Goal: Task Accomplishment & Management: Complete application form

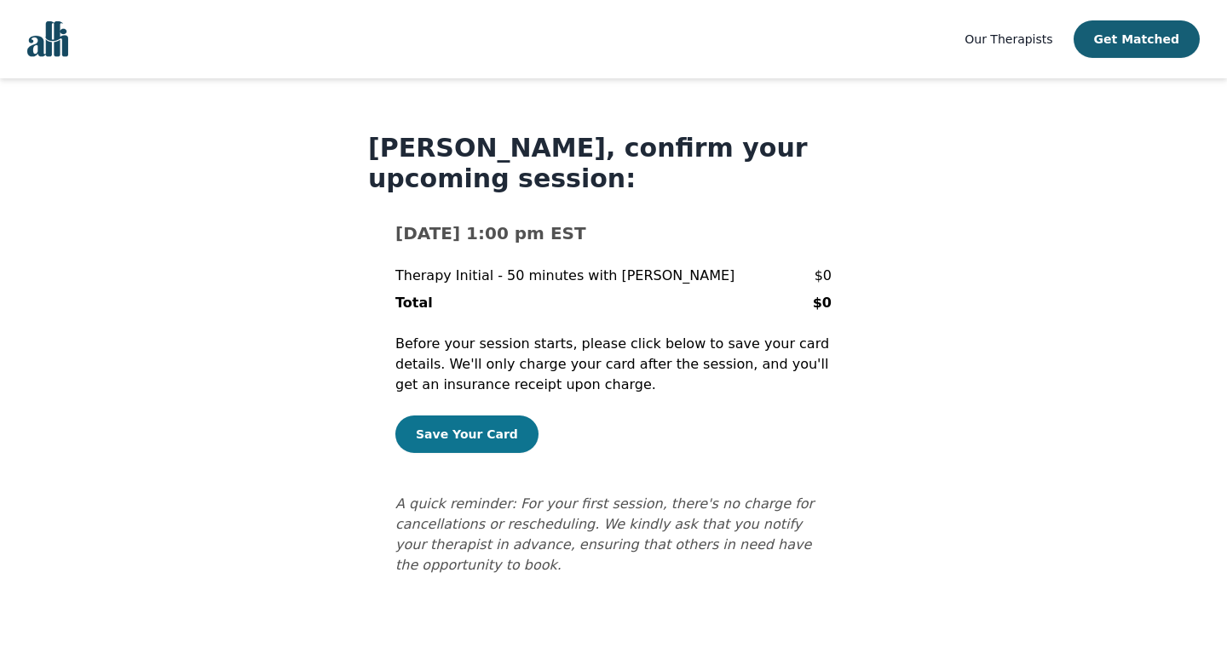
click at [469, 431] on button "Save Your Card" at bounding box center [466, 434] width 143 height 37
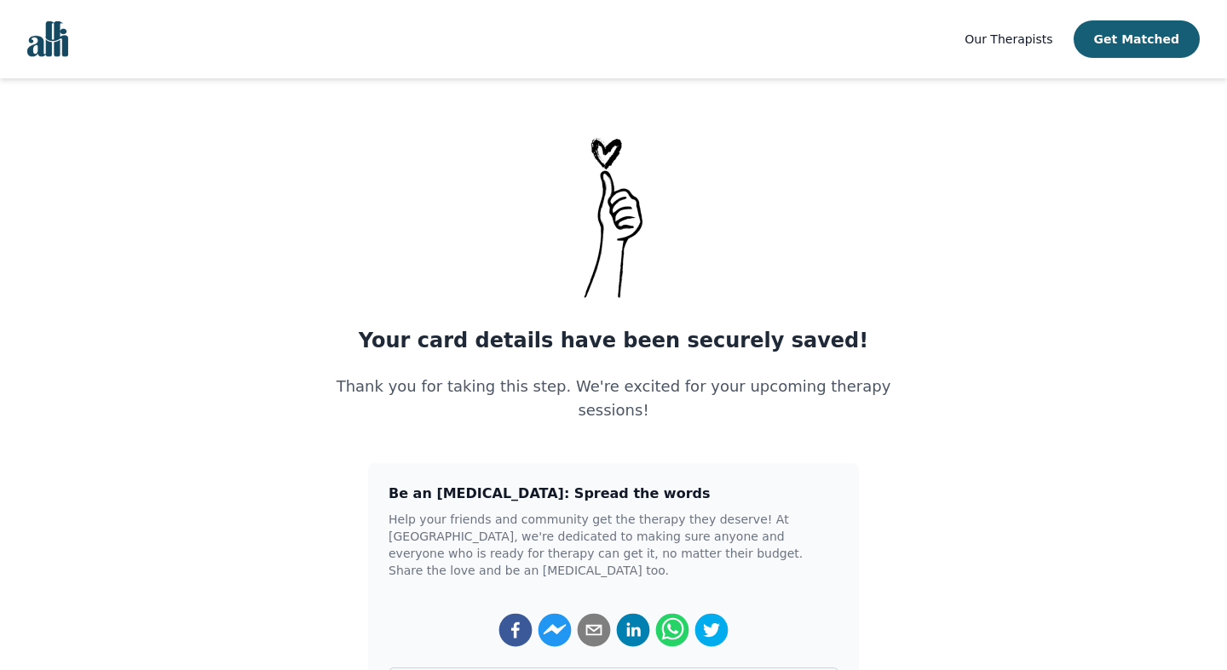
click at [948, 439] on main "Your card details have been securely saved! Thank you for taking this step. We'…" at bounding box center [613, 449] width 1227 height 632
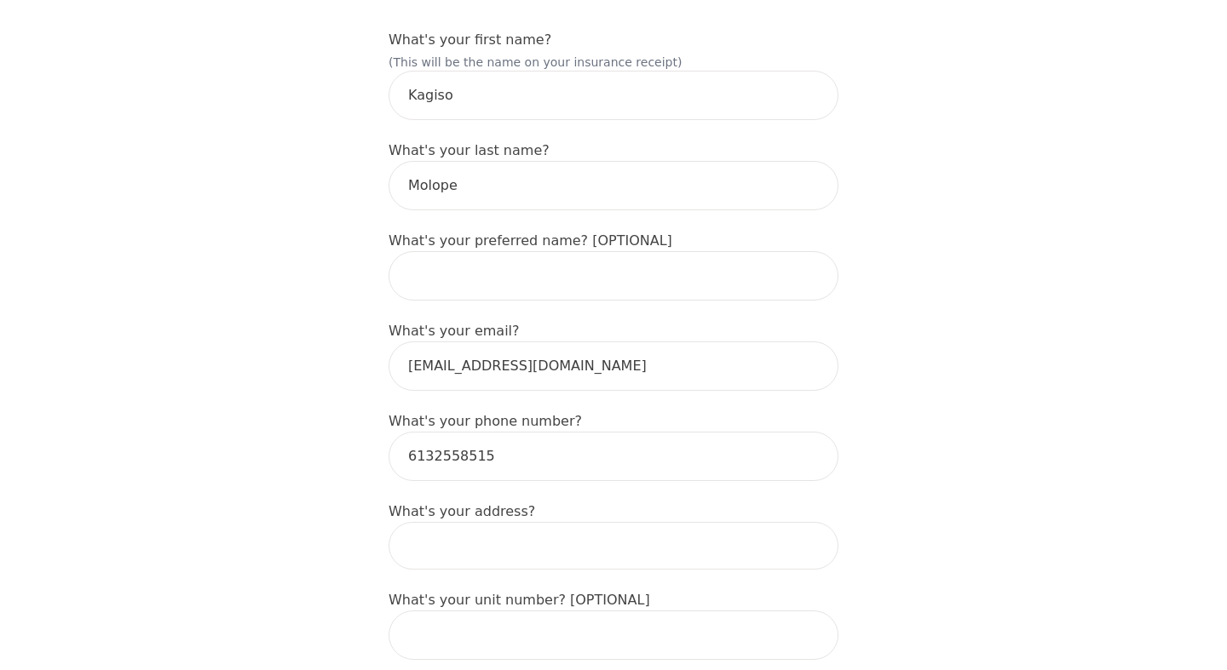
scroll to position [273, 0]
click at [713, 249] on input "text" at bounding box center [613, 273] width 450 height 49
type input "p"
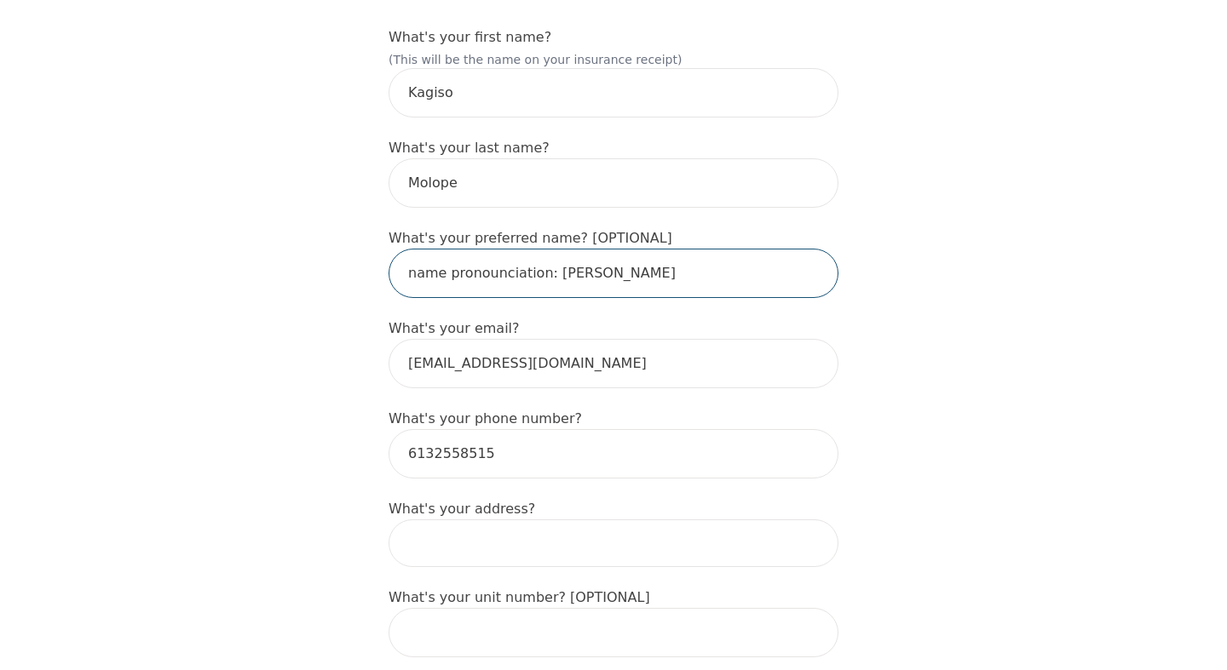
type input "name pronounciation: KA-HEE-SO"
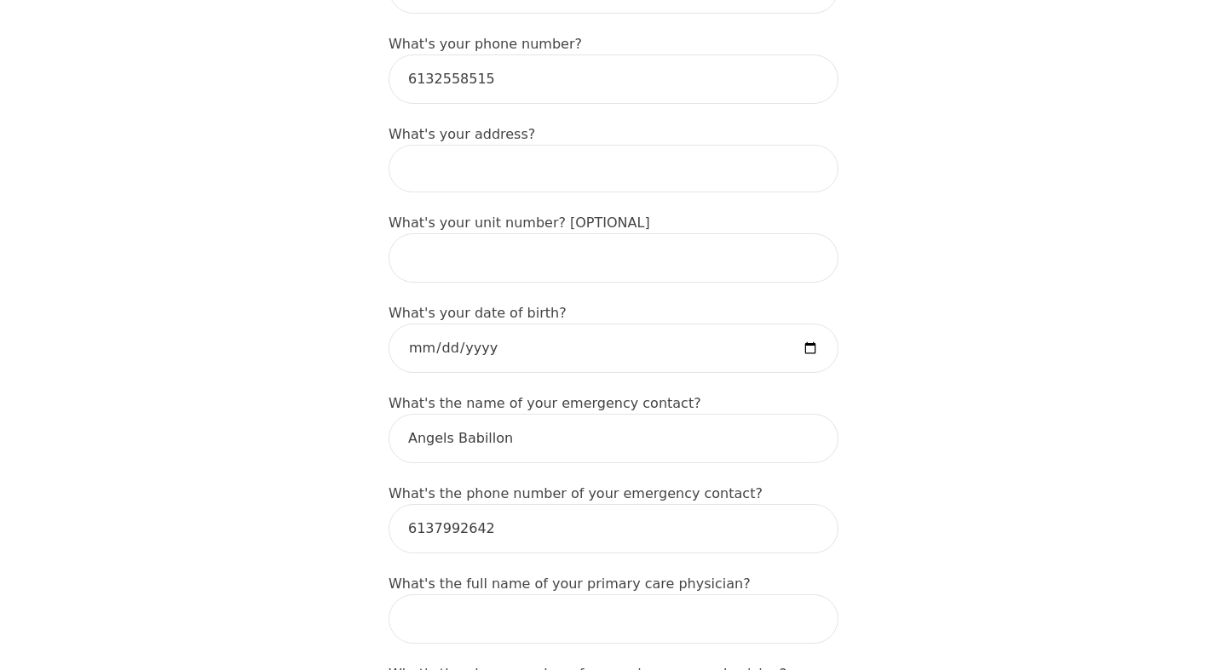
scroll to position [681, 0]
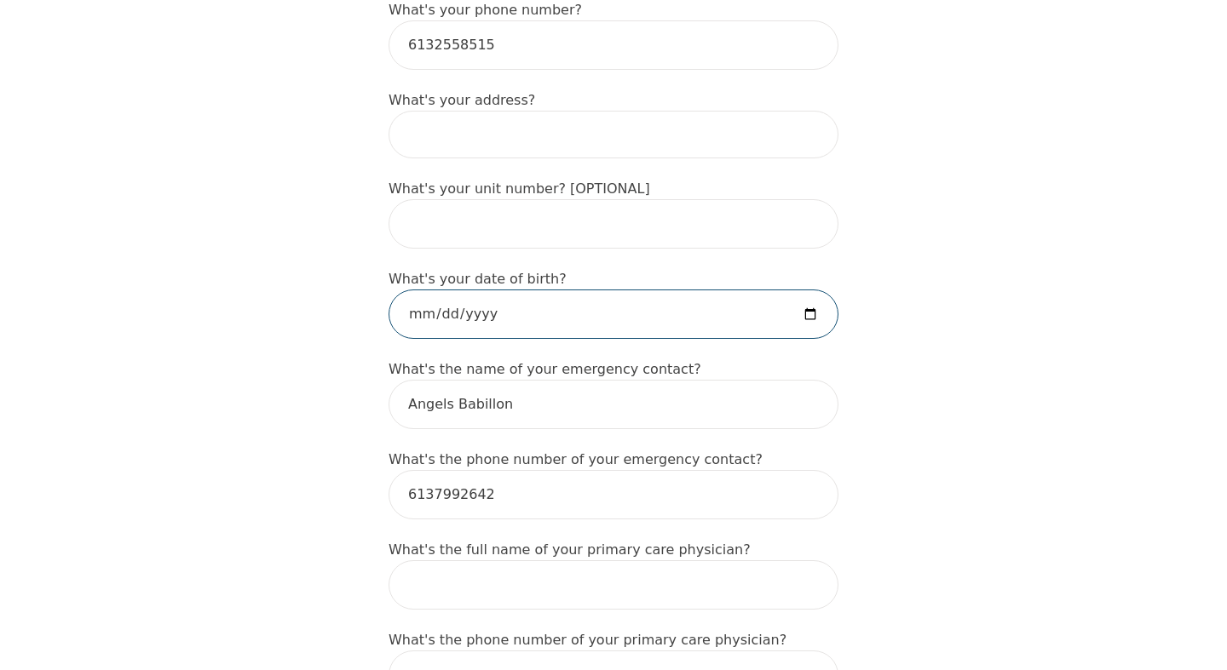
click at [807, 290] on input "date" at bounding box center [613, 314] width 450 height 49
type input "1976-01-12"
click at [1081, 476] on div "Intake Assessment for Kagiso Molope Part 1 of 2: Tell Us About Yourself Please …" at bounding box center [613, 672] width 1227 height 2571
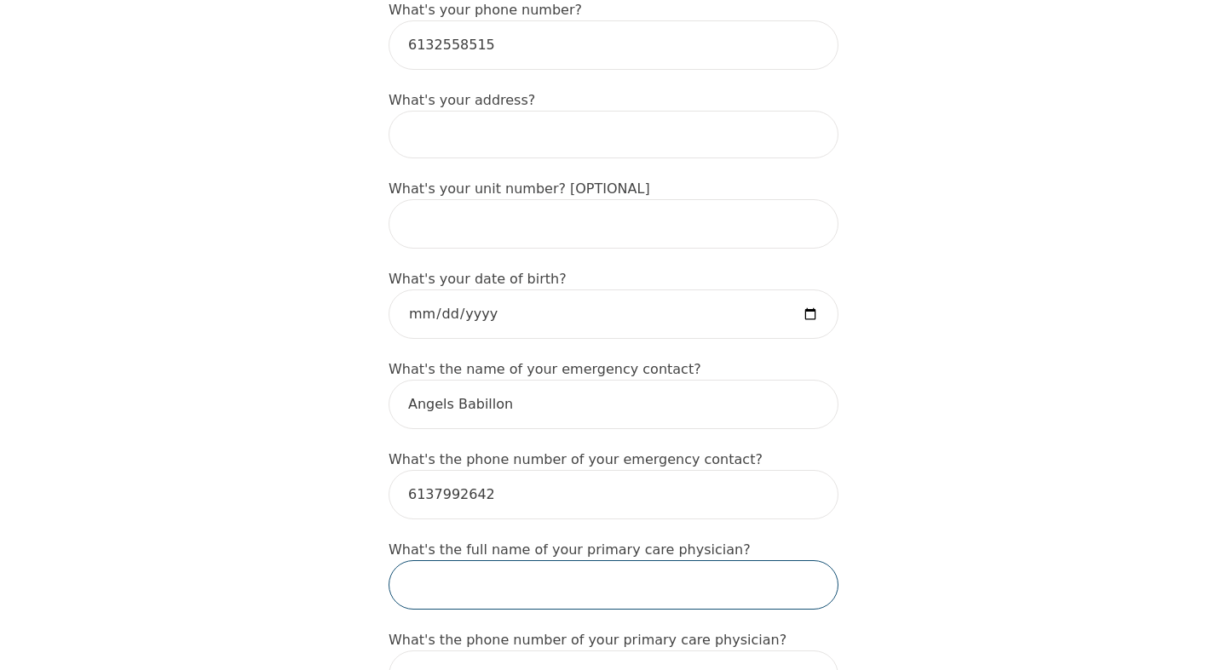
click at [792, 561] on input "text" at bounding box center [613, 585] width 450 height 49
click at [909, 549] on div "Intake Assessment for Kagiso Molope Part 1 of 2: Tell Us About Yourself Please …" at bounding box center [613, 672] width 1227 height 2571
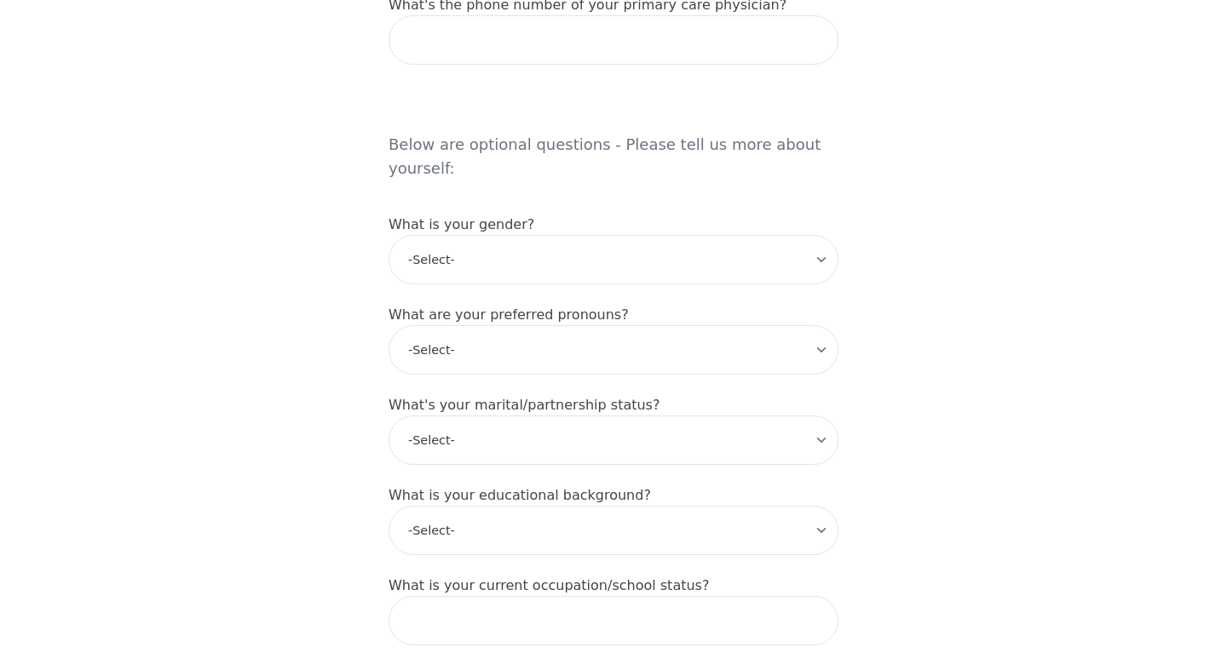
scroll to position [1329, 0]
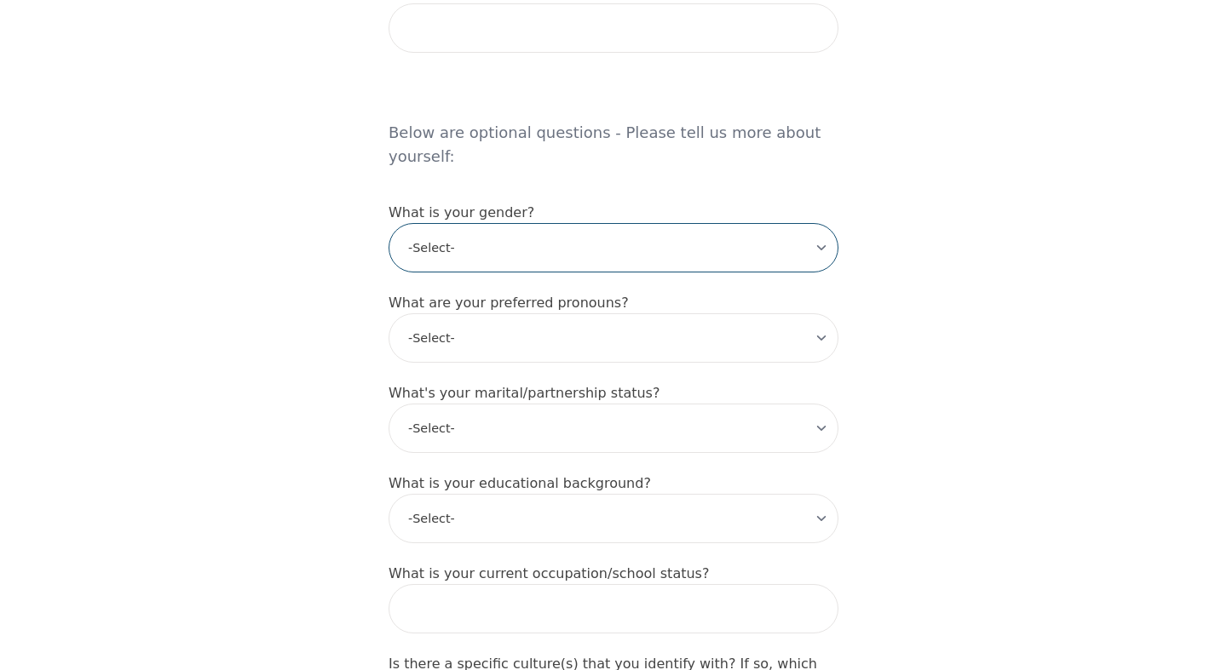
click at [819, 223] on select "-Select- male female non-binary transgender intersex prefer_not_to_say" at bounding box center [613, 247] width 450 height 49
select select "female"
click at [388, 223] on select "-Select- male female non-binary transgender intersex prefer_not_to_say" at bounding box center [613, 247] width 450 height 49
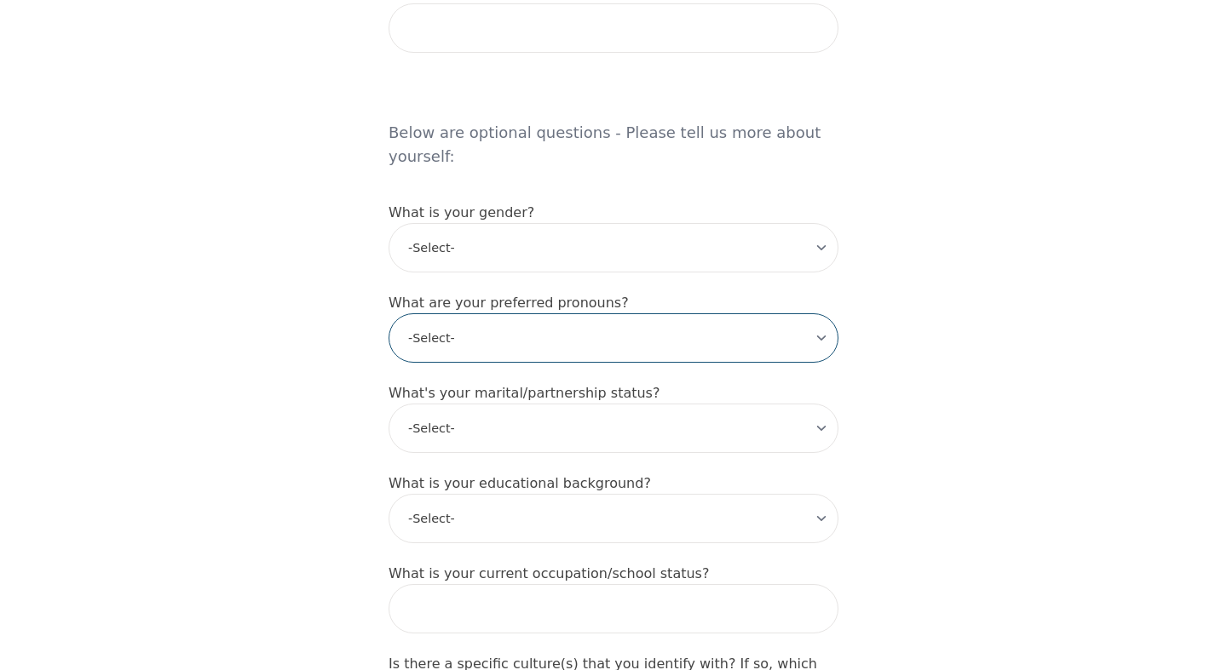
click at [818, 313] on select "-Select- he/him she/her they/them ze/zir xe/xem ey/em ve/ver tey/ter e/e per/pe…" at bounding box center [613, 337] width 450 height 49
select select "she/her"
click at [388, 313] on select "-Select- he/him she/her they/them ze/zir xe/xem ey/em ve/ver tey/ter e/e per/pe…" at bounding box center [613, 337] width 450 height 49
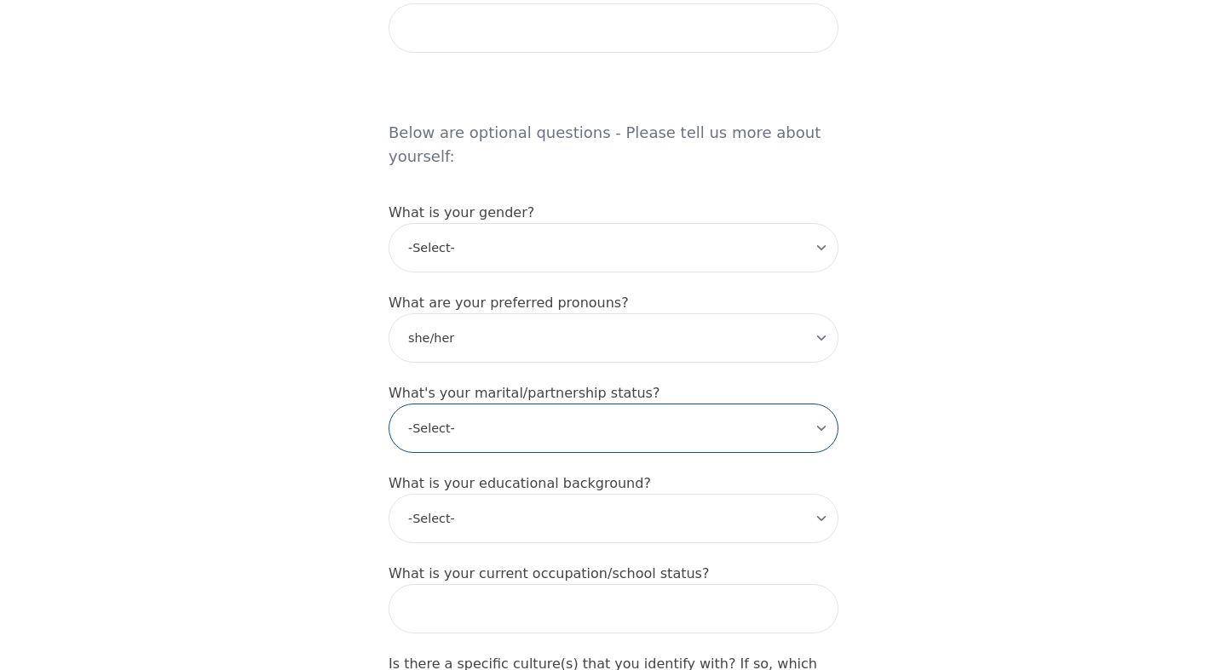
click at [822, 404] on select "-Select- Single Partnered Married Common Law Widowed Separated Divorced" at bounding box center [613, 428] width 450 height 49
select select "Divorced"
click at [388, 404] on select "-Select- Single Partnered Married Common Law Widowed Separated Divorced" at bounding box center [613, 428] width 450 height 49
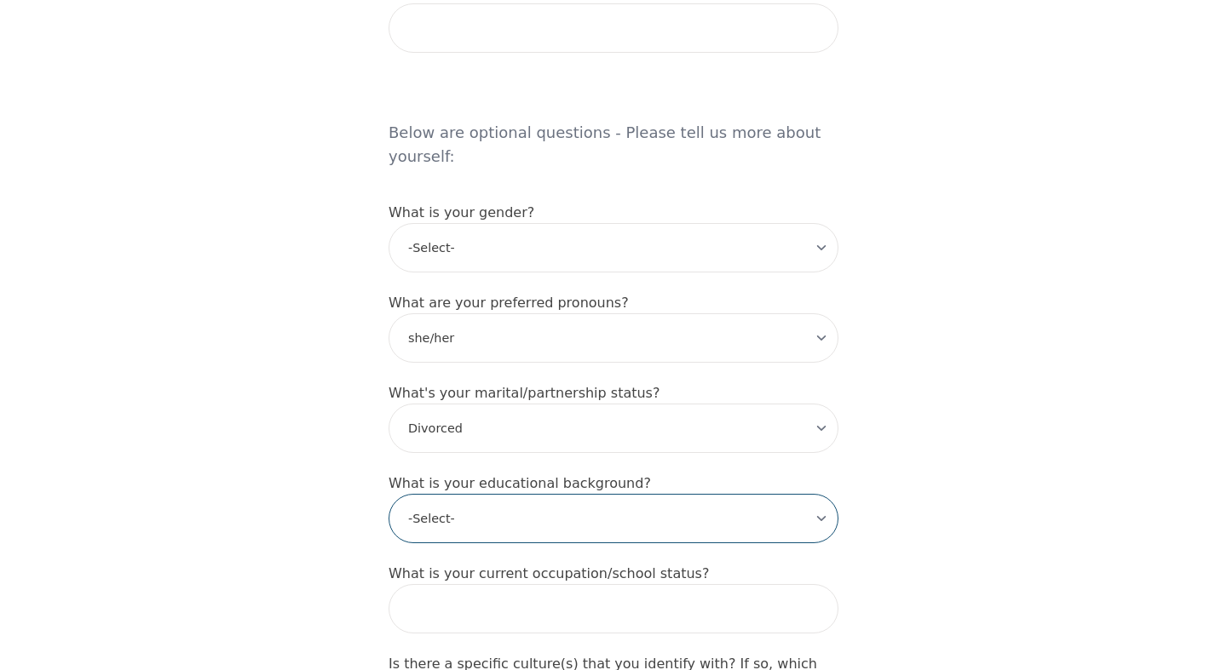
click at [821, 494] on select "-Select- Less than high school High school Associate degree Bachelor degree Mas…" at bounding box center [613, 518] width 450 height 49
select select "Master's degree"
click at [388, 494] on select "-Select- Less than high school High school Associate degree Bachelor degree Mas…" at bounding box center [613, 518] width 450 height 49
click at [1004, 467] on div "Intake Assessment for Kagiso Molope Part 1 of 2: Tell Us About Yourself Please …" at bounding box center [613, 24] width 1227 height 2571
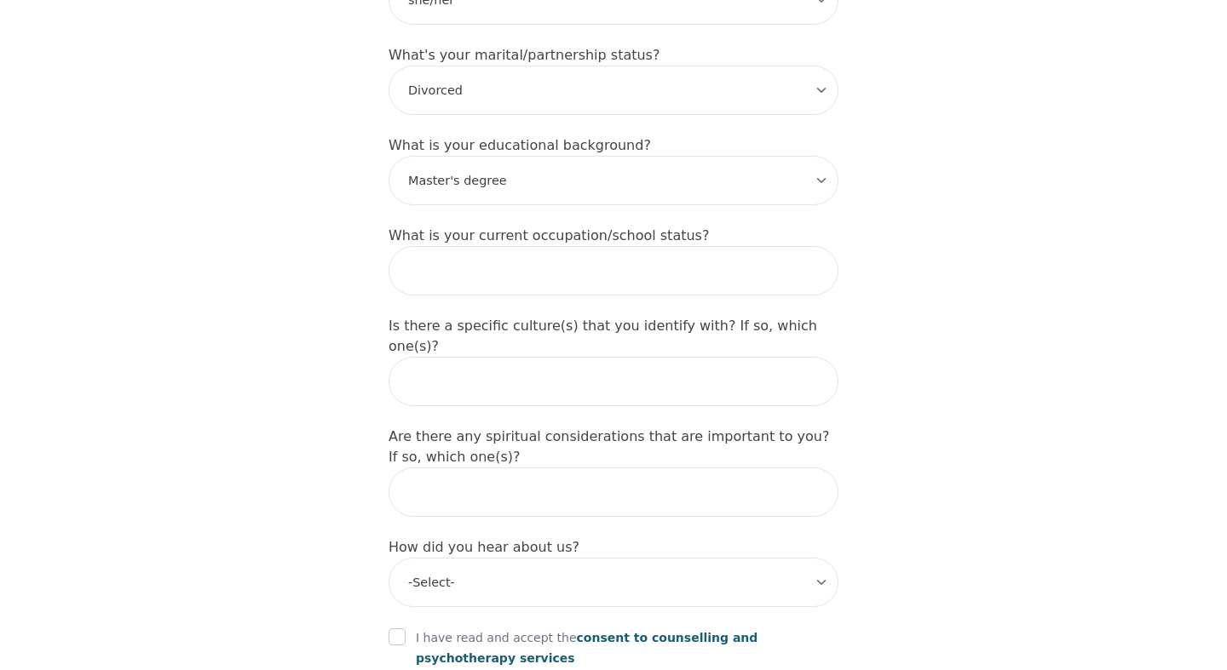
scroll to position [1670, 0]
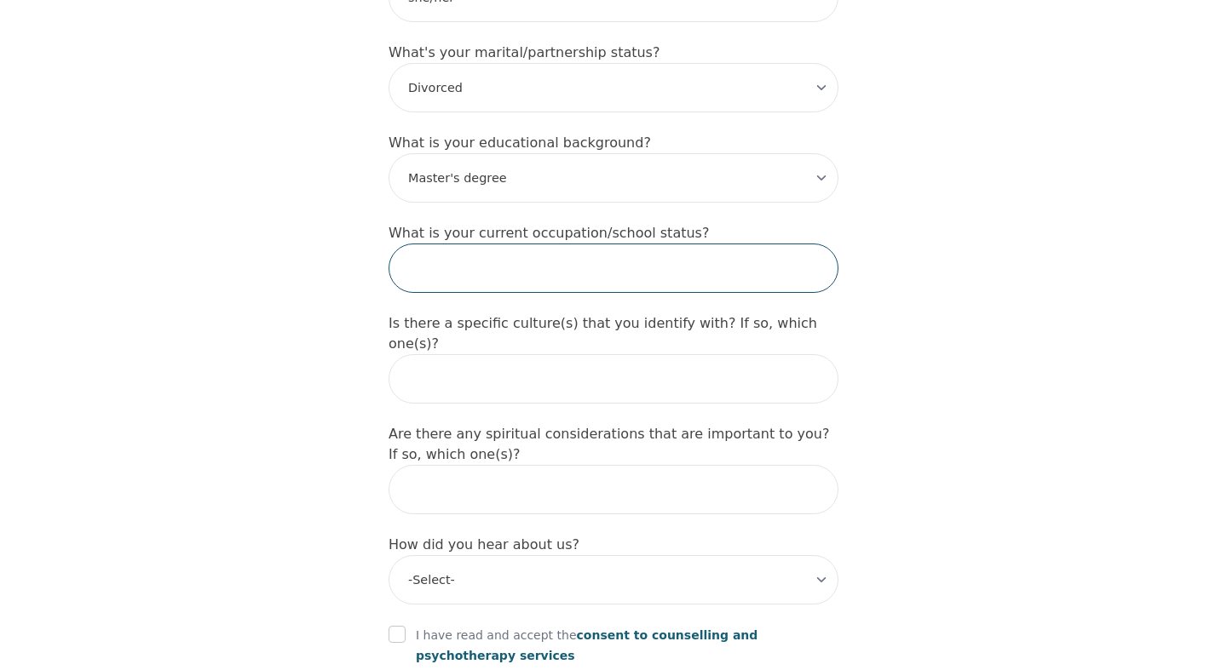
click at [676, 244] on input "text" at bounding box center [613, 268] width 450 height 49
type input "Novelist-Playwright"
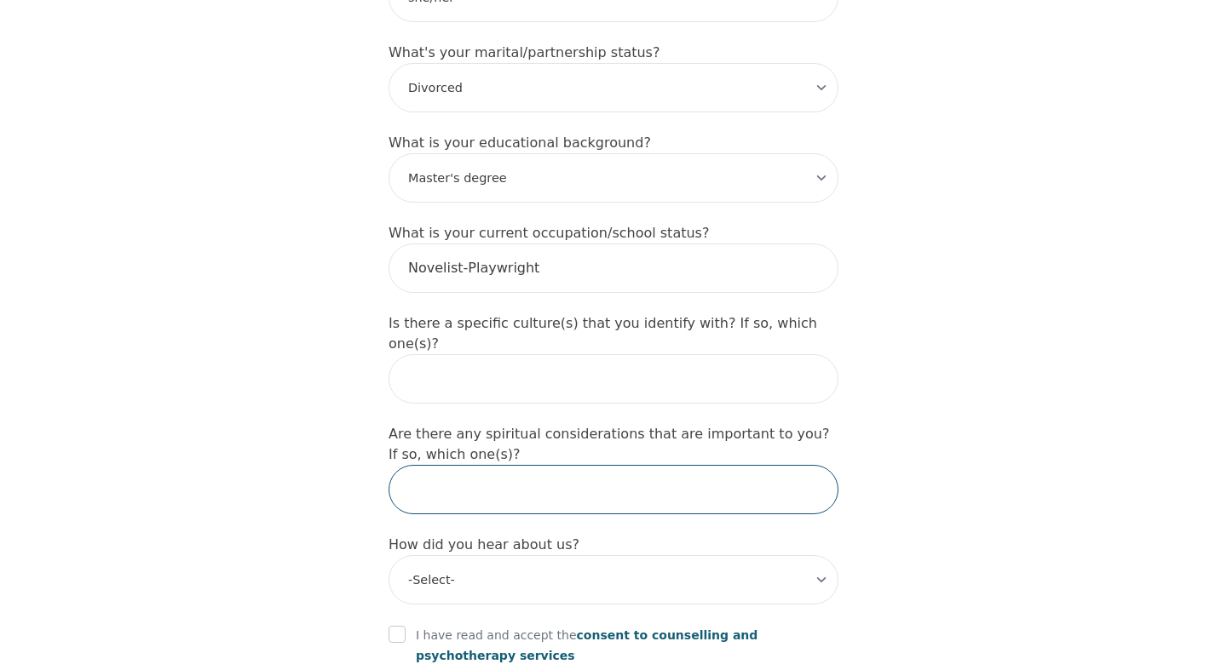
click at [655, 465] on input "text" at bounding box center [613, 489] width 450 height 49
click at [444, 465] on input "I'm indigenous African" at bounding box center [613, 489] width 450 height 49
click at [435, 465] on input "I'm indigenous African" at bounding box center [613, 489] width 450 height 49
type input "I'm Indigenous African"
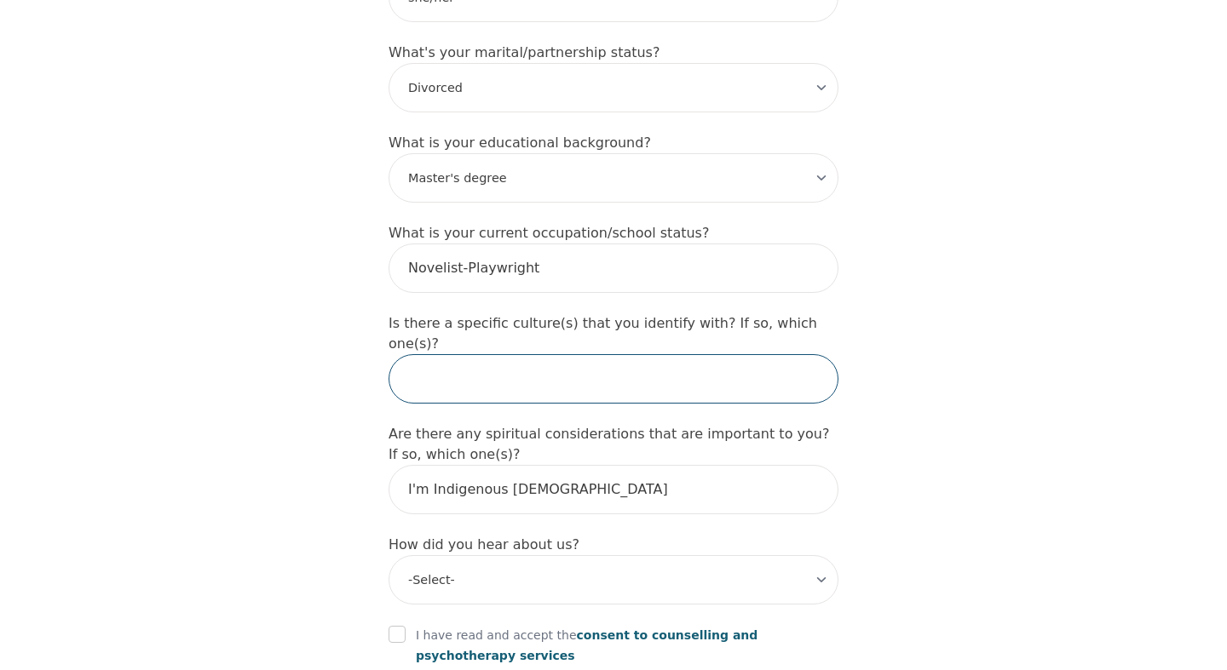
click at [690, 354] on input "text" at bounding box center [613, 378] width 450 height 49
type input "African"
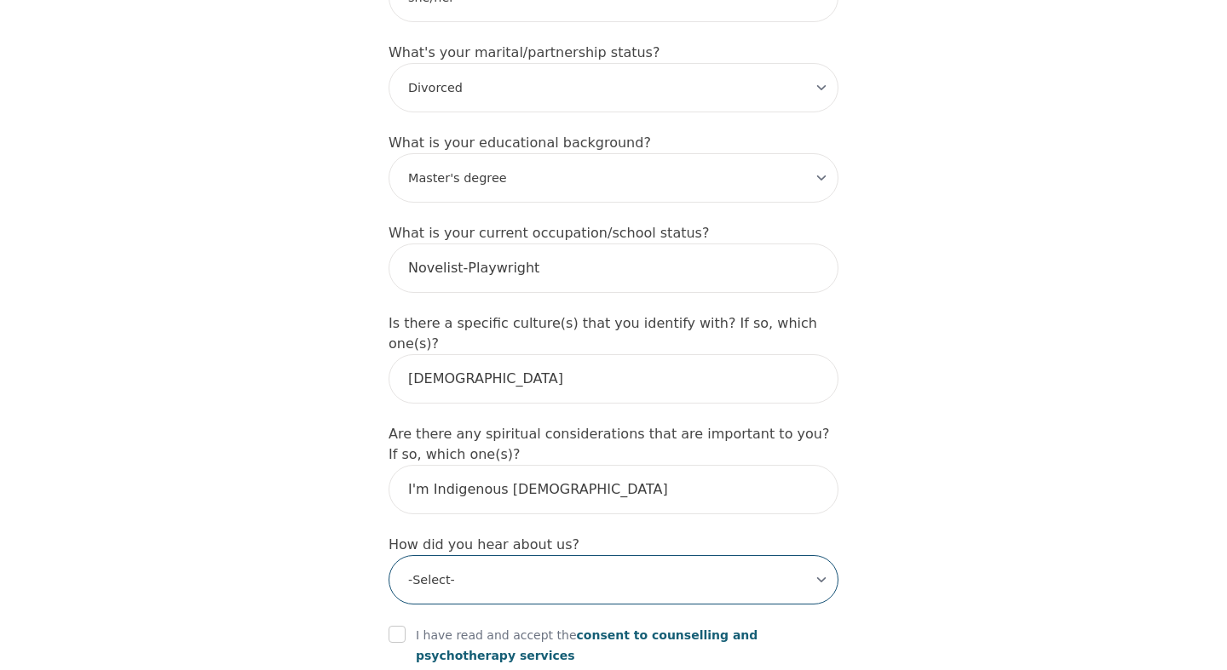
click at [822, 555] on select "-Select- Physician/Specialist Friend Facebook Instagram Google Search Google Ad…" at bounding box center [613, 579] width 450 height 49
select select "Instagram"
click at [388, 555] on select "-Select- Physician/Specialist Friend Facebook Instagram Google Search Google Ad…" at bounding box center [613, 579] width 450 height 49
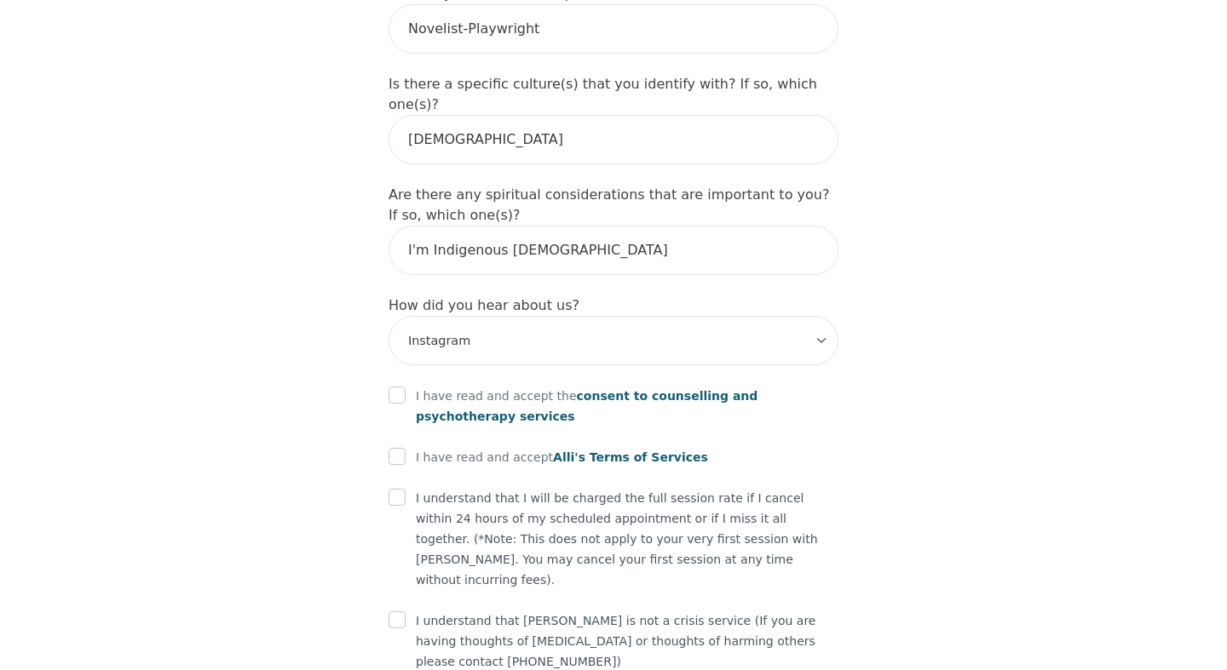
scroll to position [1920, 0]
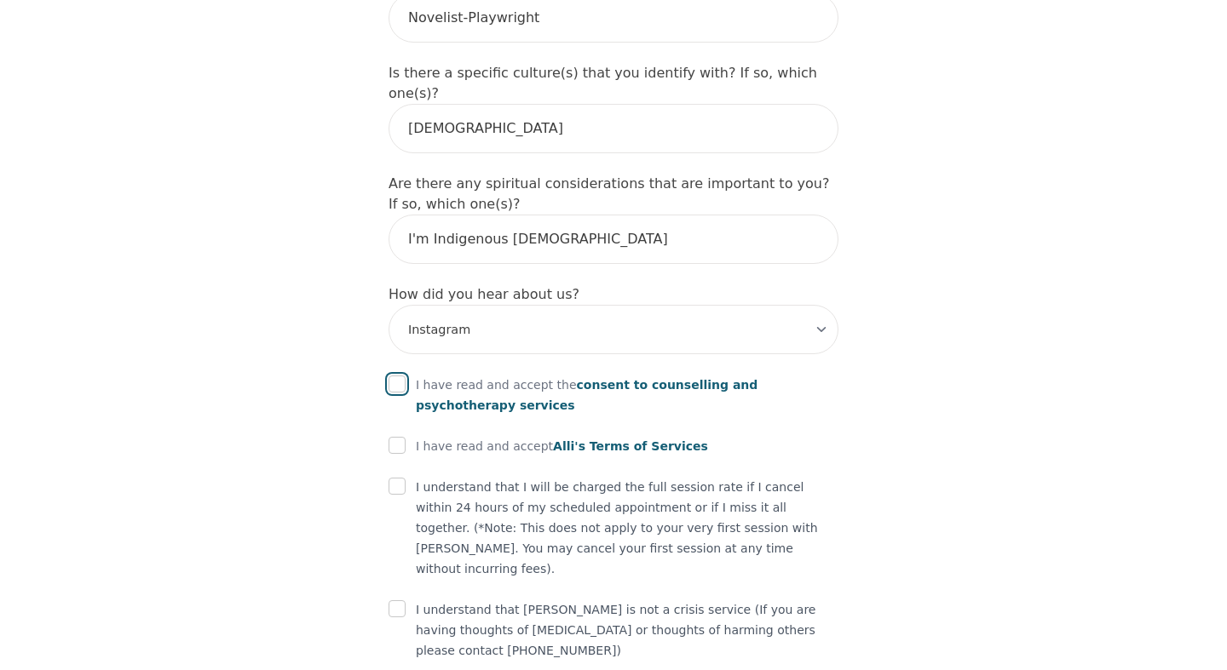
click at [400, 376] on input "checkbox" at bounding box center [396, 384] width 17 height 17
checkbox input "true"
click at [397, 437] on input "checkbox" at bounding box center [396, 445] width 17 height 17
checkbox input "true"
click at [394, 478] on input "checkbox" at bounding box center [396, 486] width 17 height 17
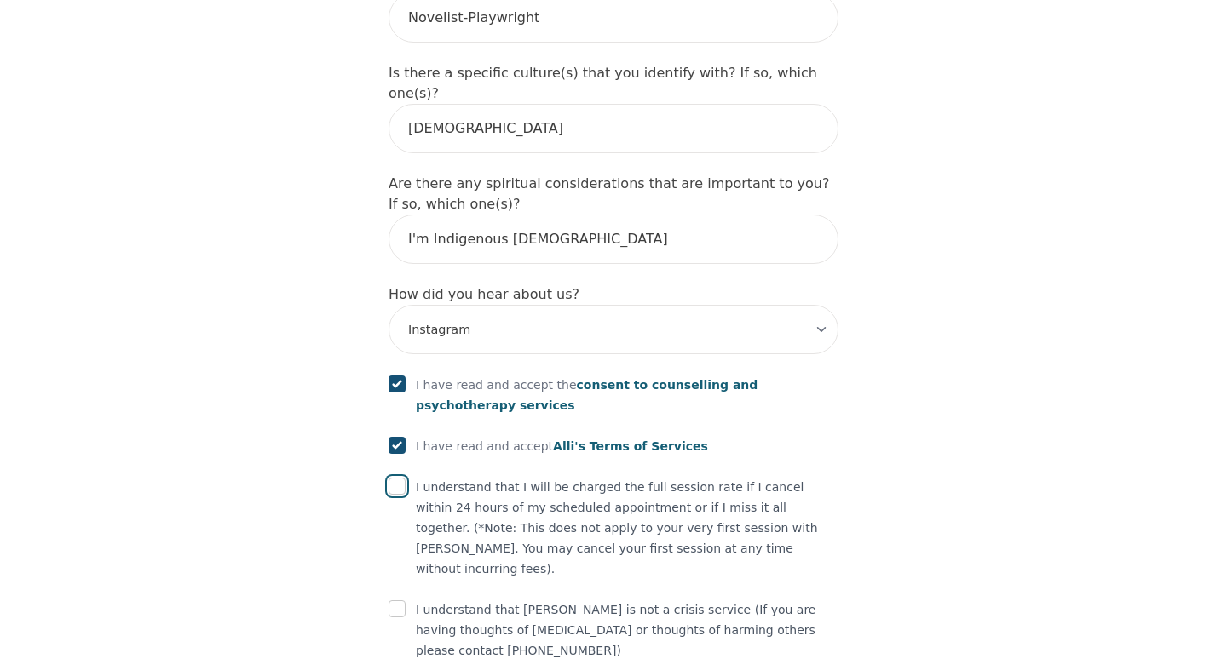
checkbox input "true"
click at [396, 601] on input "checkbox" at bounding box center [396, 609] width 17 height 17
checkbox input "true"
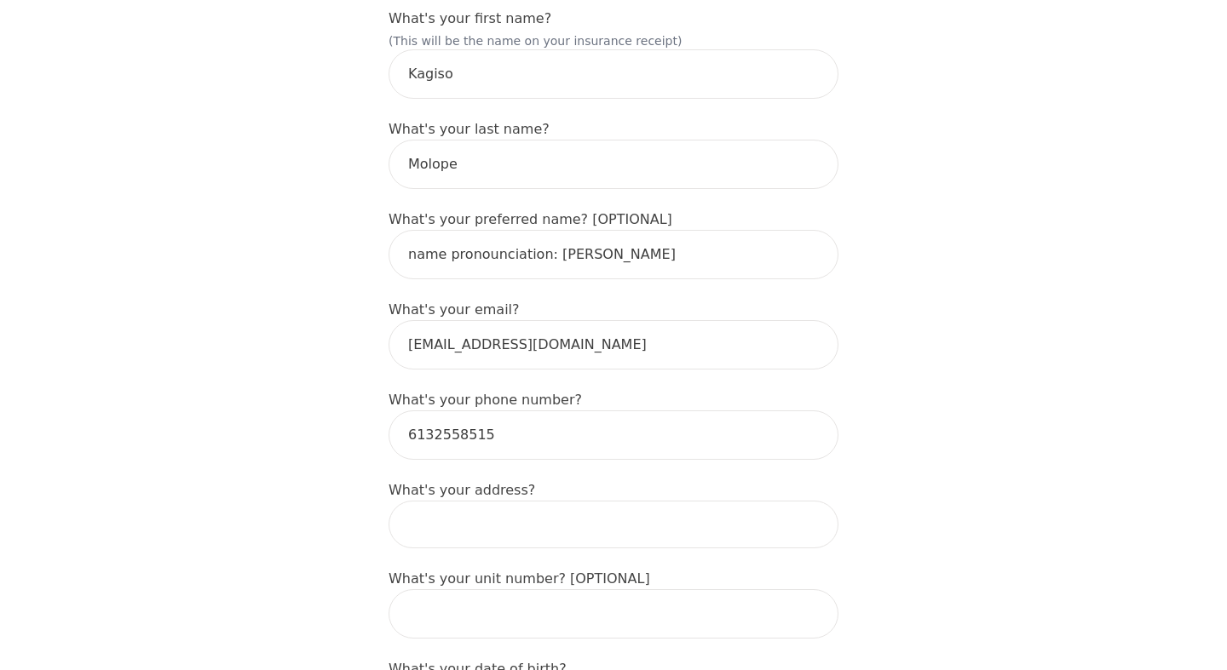
scroll to position [285, 0]
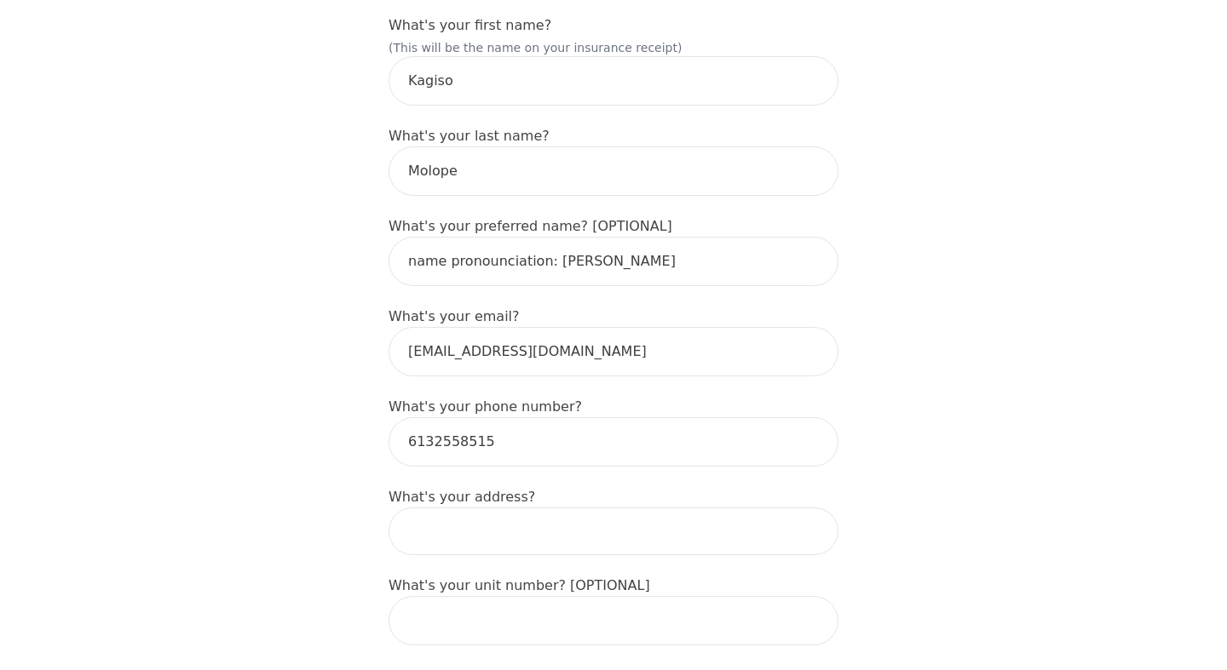
click at [627, 508] on input at bounding box center [613, 532] width 450 height 48
type input "74 First Avenue"
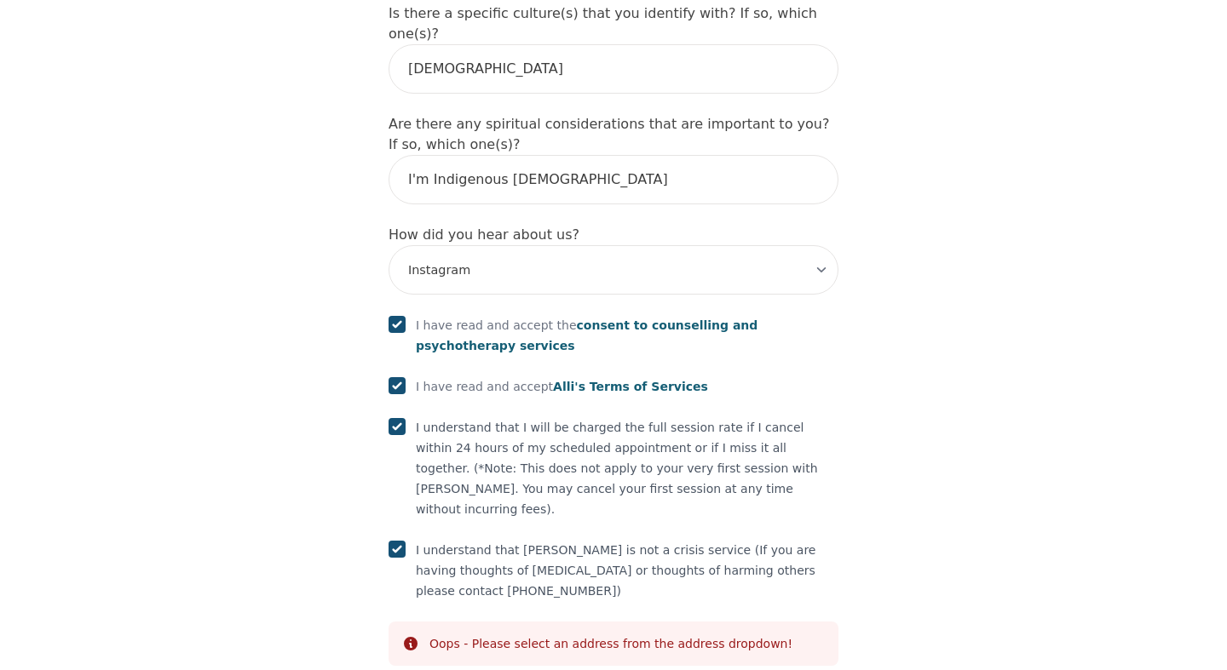
scroll to position [1985, 0]
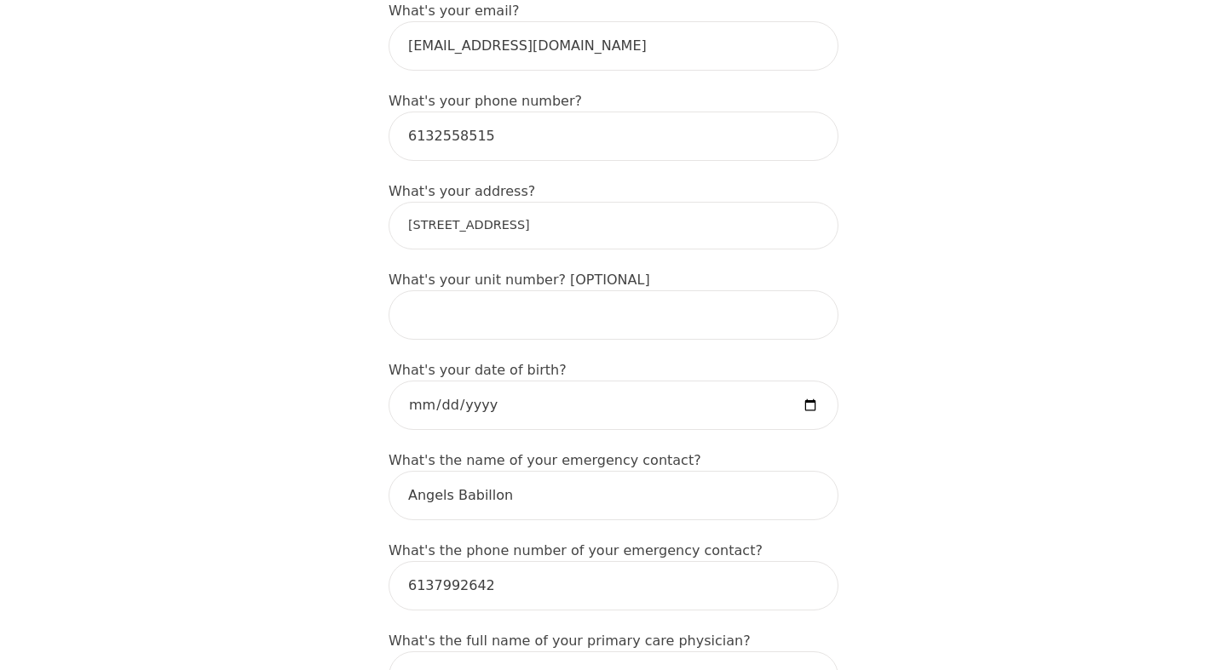
scroll to position [588, 0]
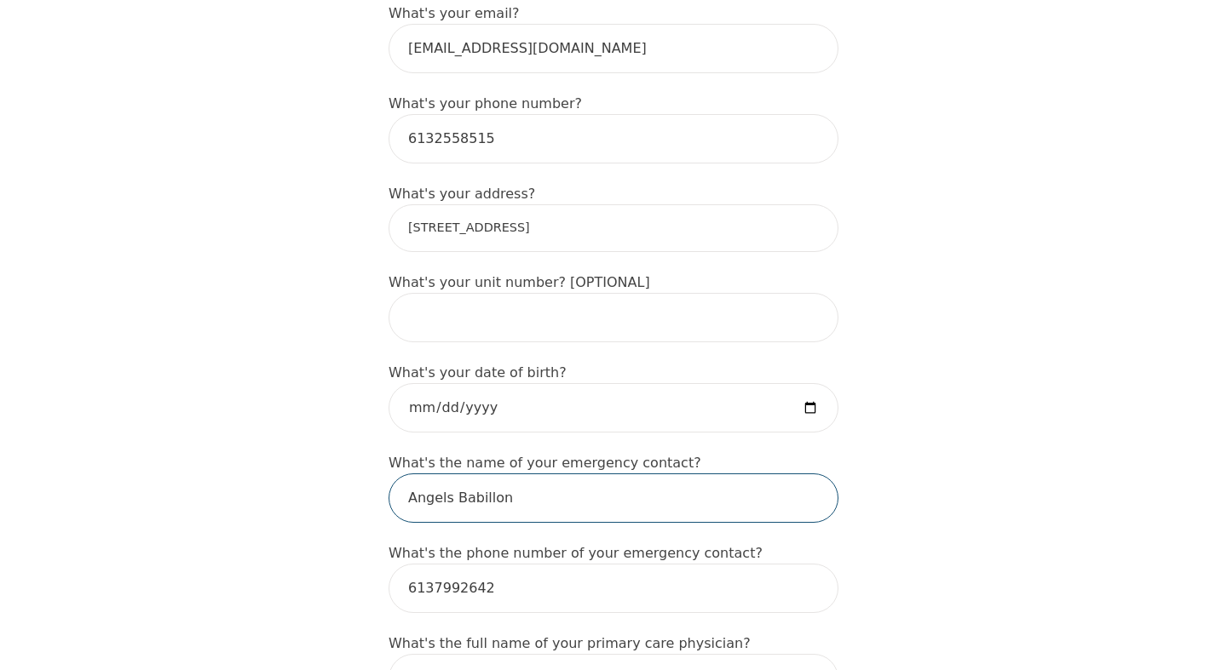
click at [442, 474] on input "Angels Babillon" at bounding box center [613, 498] width 450 height 49
type input "Anyes Babillon"
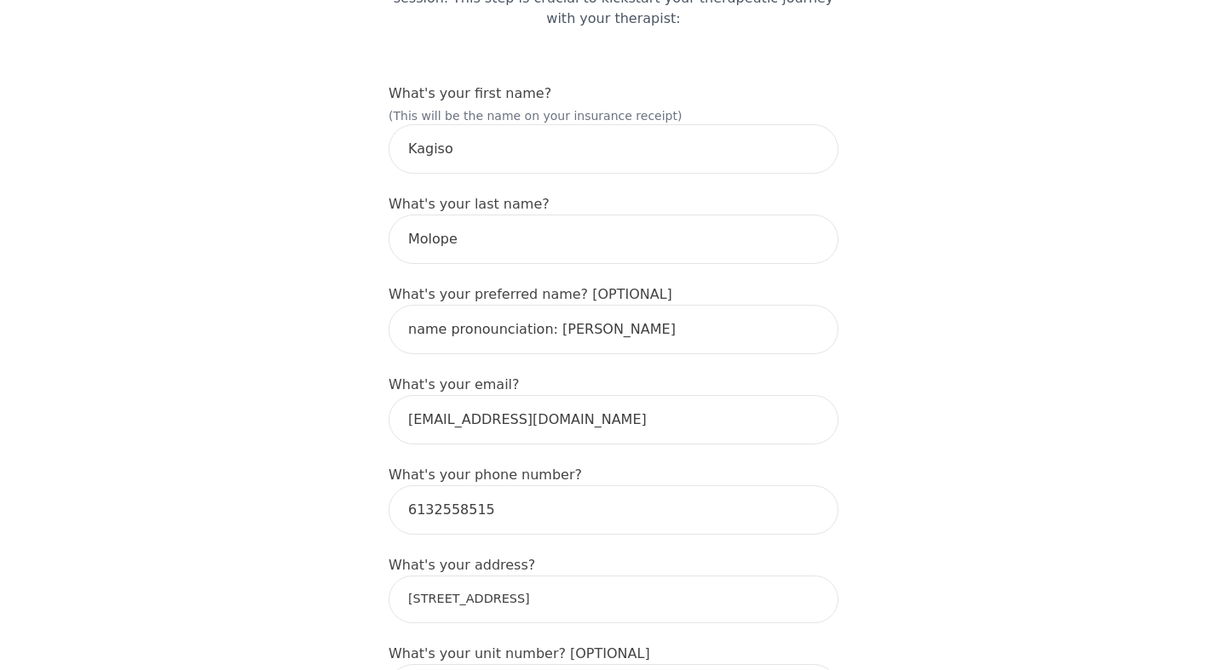
scroll to position [213, 0]
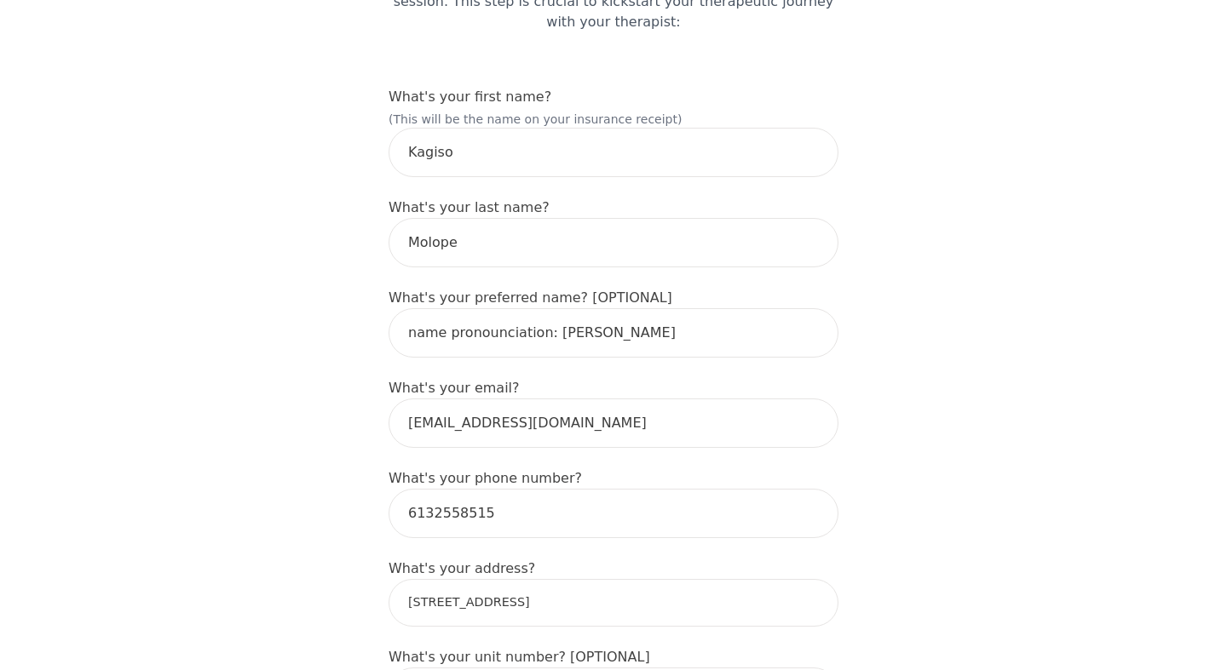
click at [664, 579] on input "74 First Avenue" at bounding box center [613, 603] width 450 height 48
type input "74 First Ave, Ottawa, ON K1S 2G2, Canada"
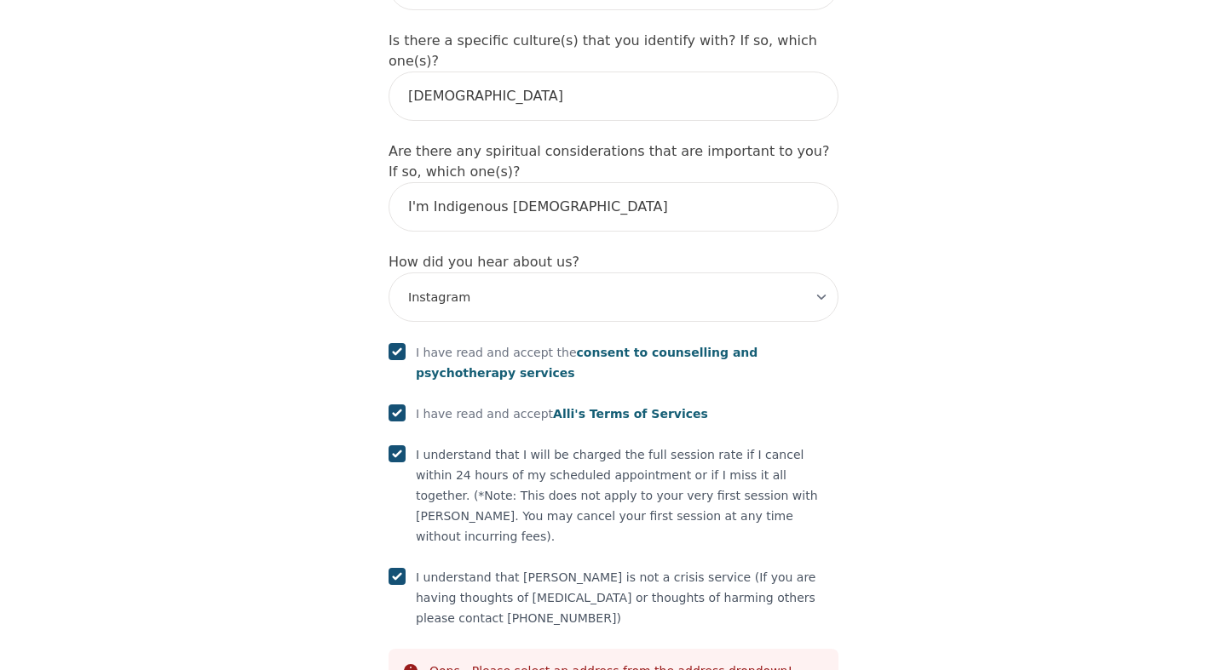
scroll to position [1985, 0]
